Goal: Task Accomplishment & Management: Complete application form

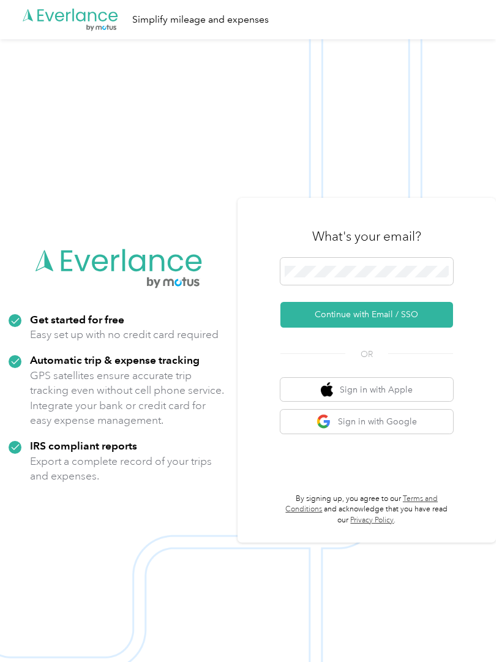
click at [438, 328] on button "Continue with Email / SSO" at bounding box center [366, 315] width 173 height 26
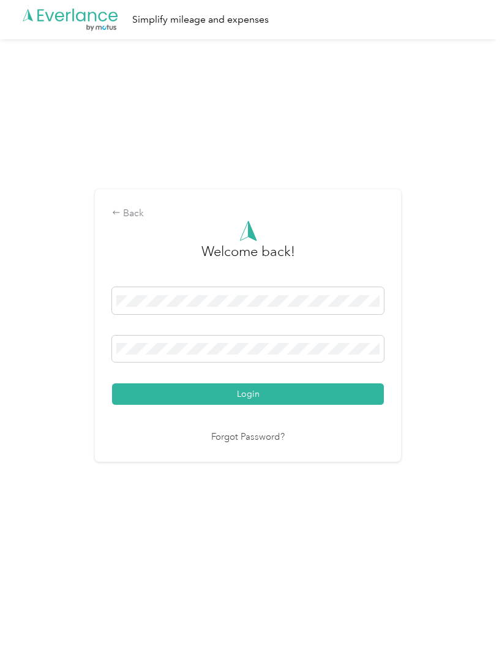
click at [360, 405] on button "Login" at bounding box center [248, 393] width 272 height 21
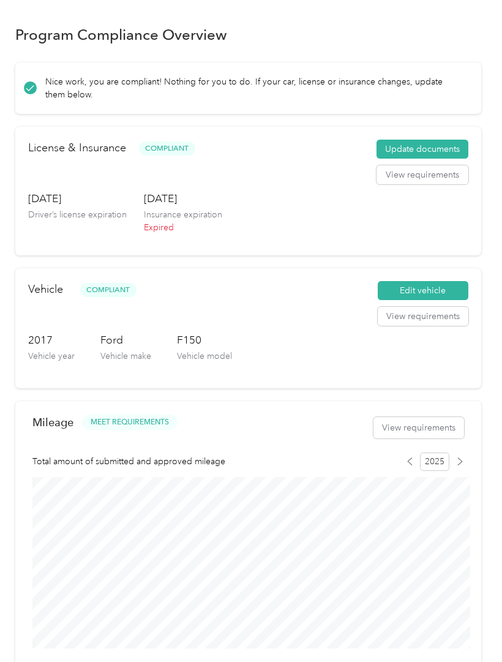
click at [451, 141] on button "Update documents" at bounding box center [423, 150] width 92 height 20
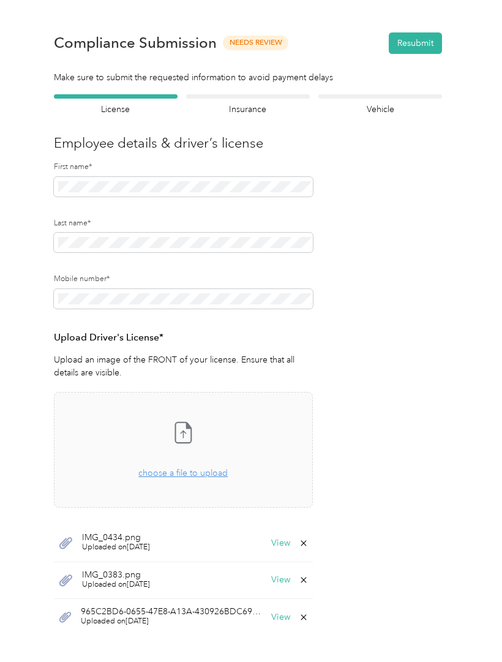
click at [256, 99] on div "Insurance declaration Insurance" at bounding box center [248, 104] width 124 height 21
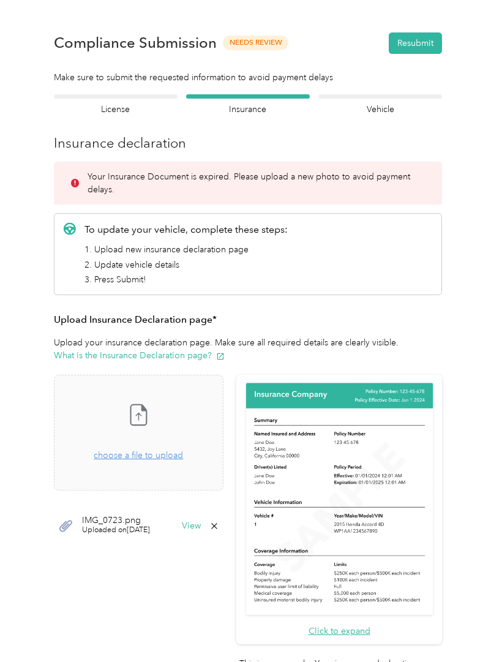
click at [264, 96] on div at bounding box center [248, 96] width 124 height 4
click at [143, 458] on span "choose a file to upload" at bounding box center [138, 455] width 89 height 10
click at [430, 34] on button "Resubmit" at bounding box center [415, 42] width 53 height 21
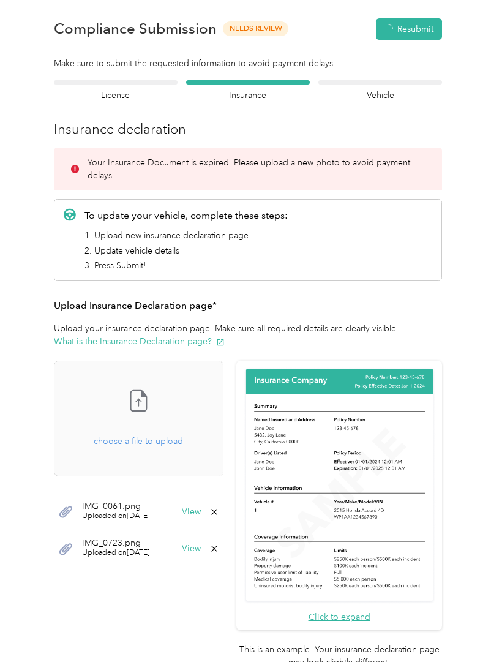
scroll to position [15, 0]
